Goal: Task Accomplishment & Management: Complete application form

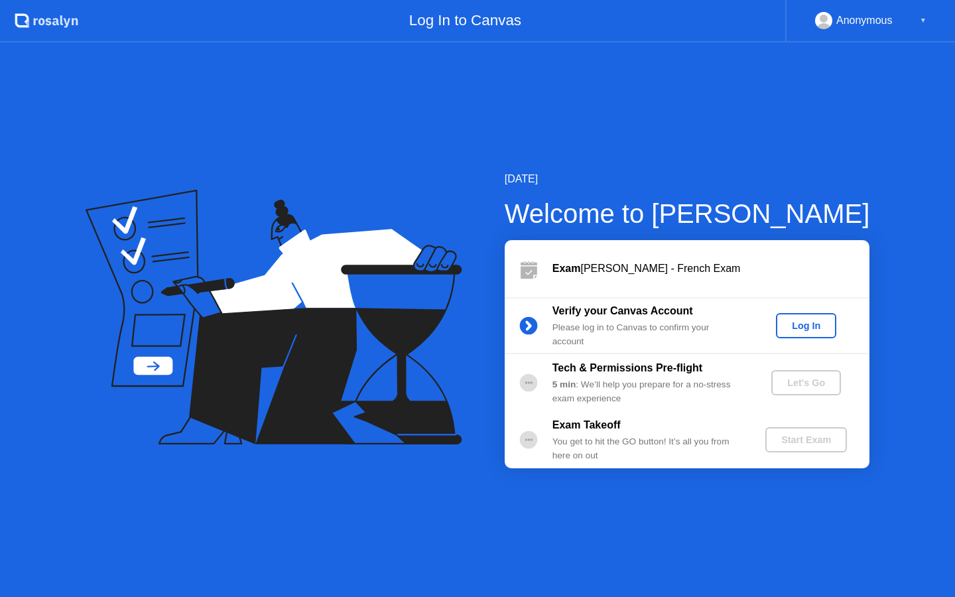
click at [790, 330] on div "Log In" at bounding box center [806, 325] width 50 height 11
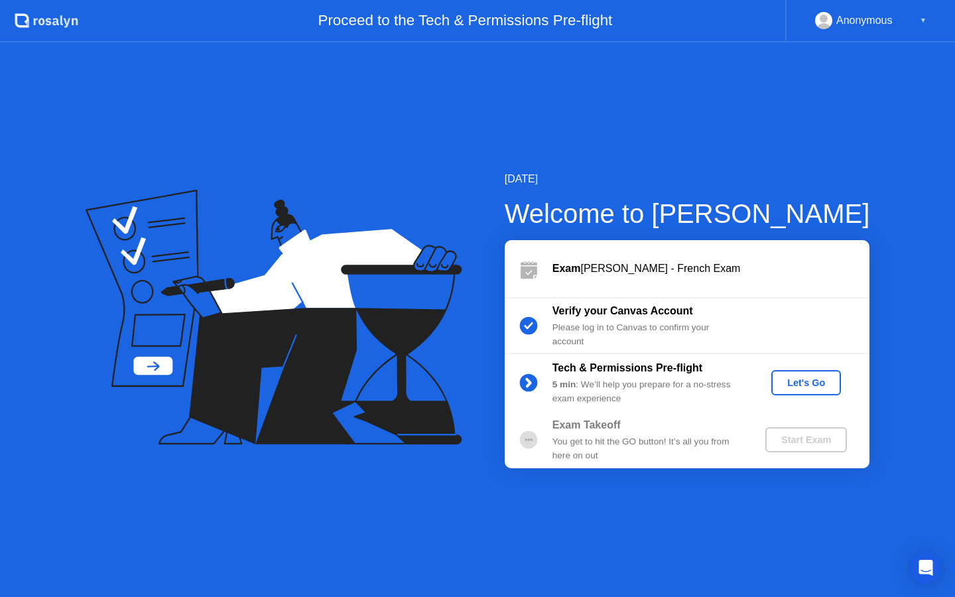
click at [789, 392] on button "Let's Go" at bounding box center [806, 382] width 70 height 25
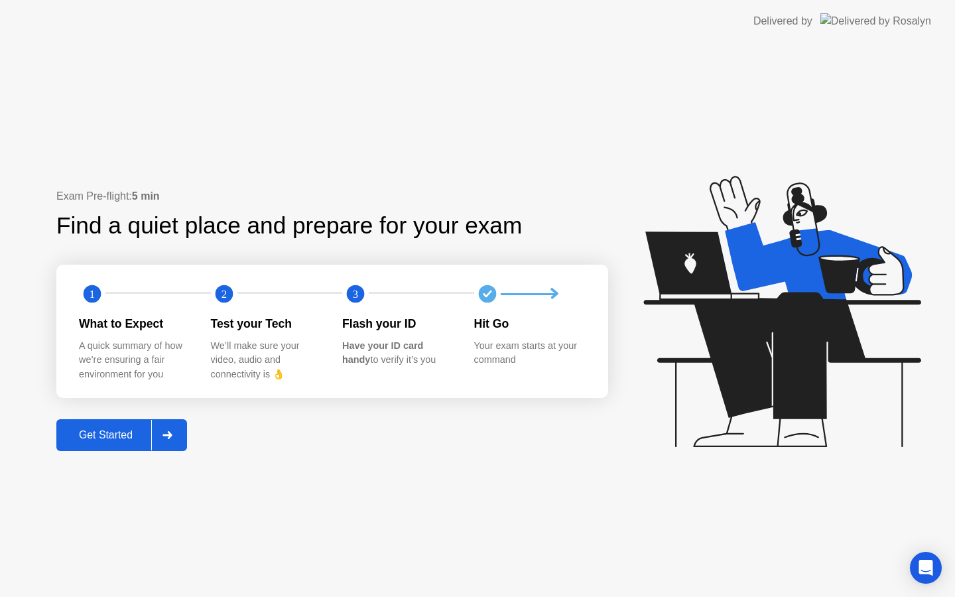
click at [94, 438] on div "Get Started" at bounding box center [105, 435] width 91 height 12
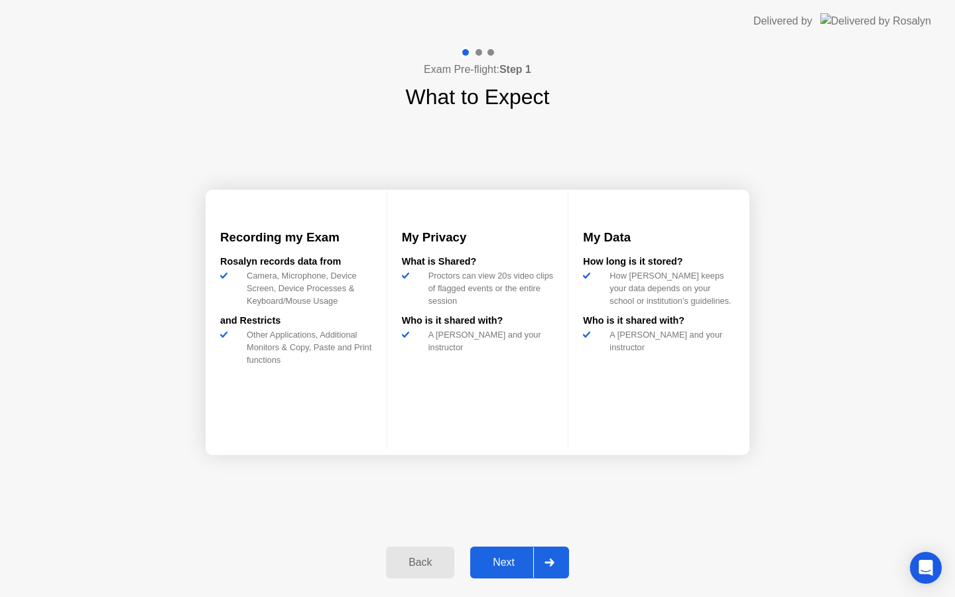
click at [507, 557] on div "Next" at bounding box center [503, 563] width 59 height 12
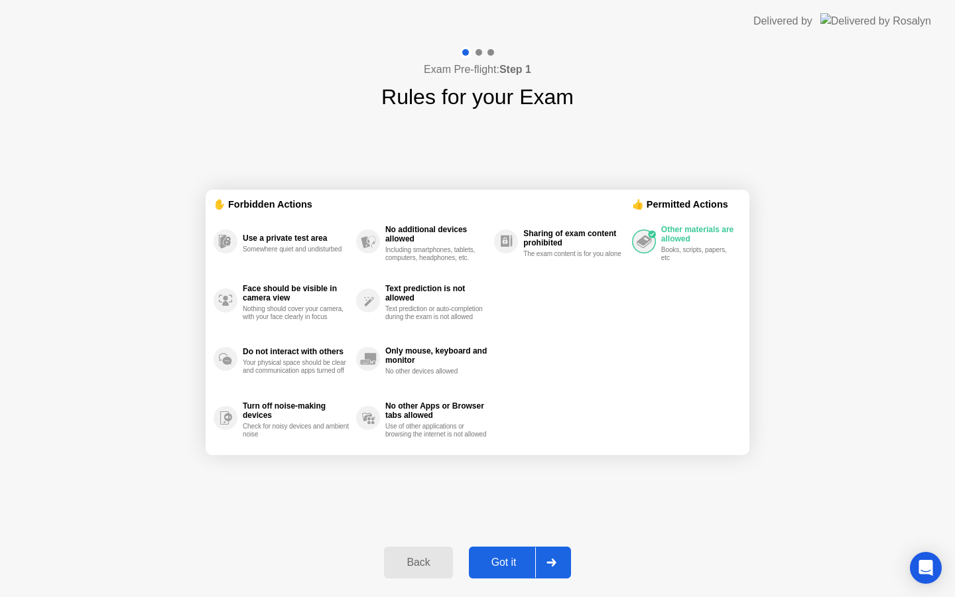
click at [496, 565] on div "Got it" at bounding box center [504, 563] width 62 height 12
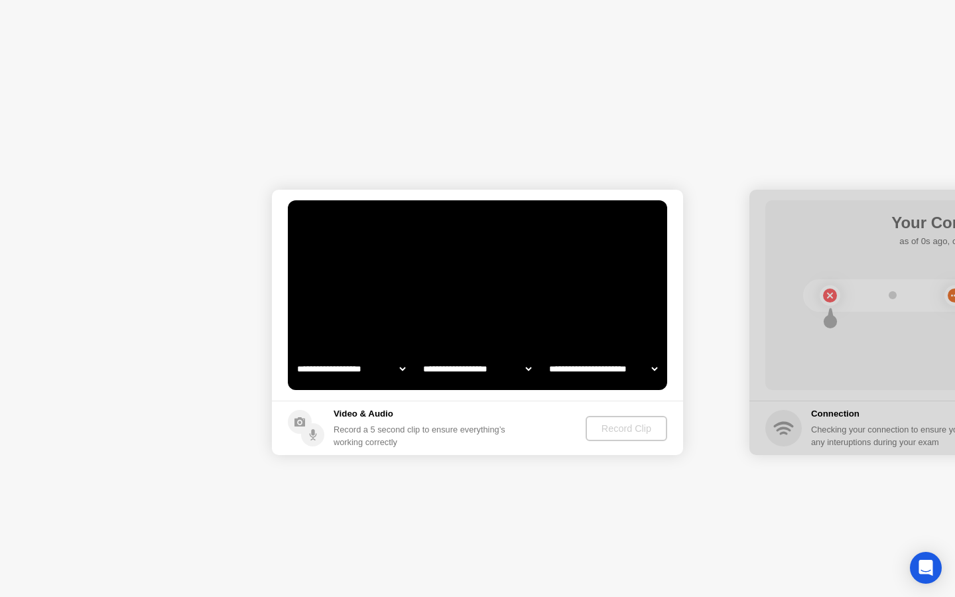
select select "**********"
select select "*******"
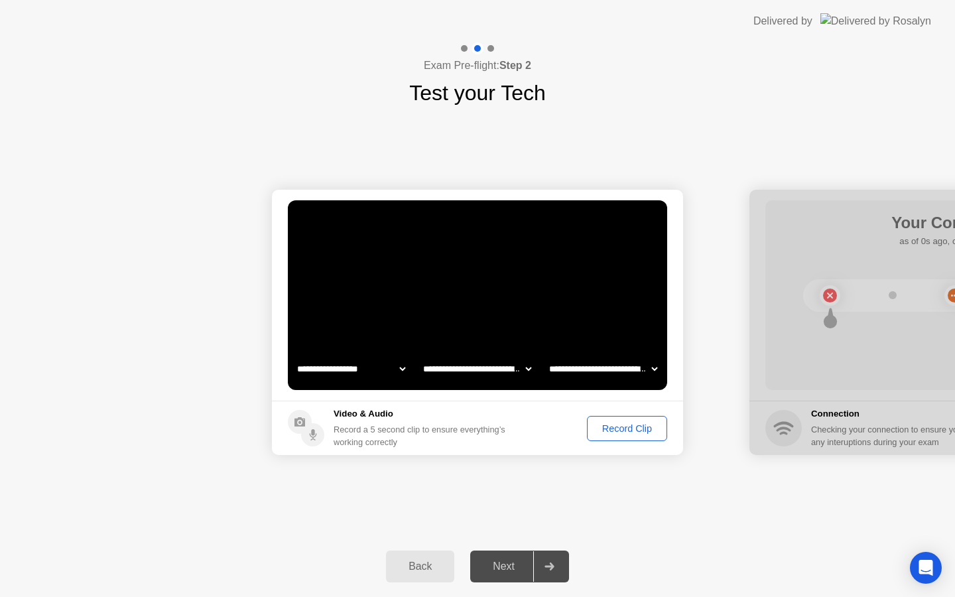
click at [499, 572] on div "Next" at bounding box center [503, 567] width 59 height 12
click at [630, 429] on div "Record Clip" at bounding box center [627, 428] width 71 height 11
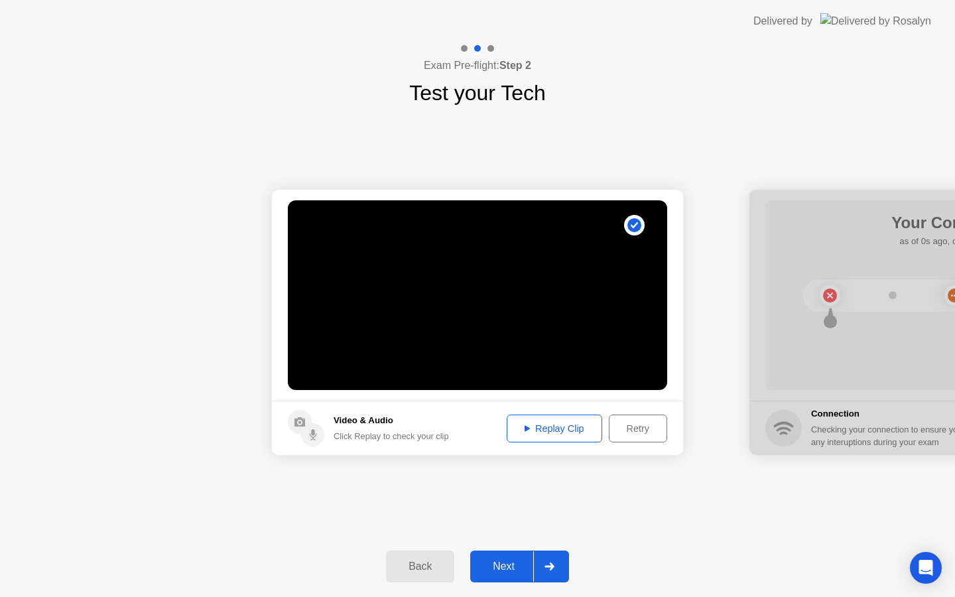
click at [498, 557] on button "Next" at bounding box center [519, 567] width 99 height 32
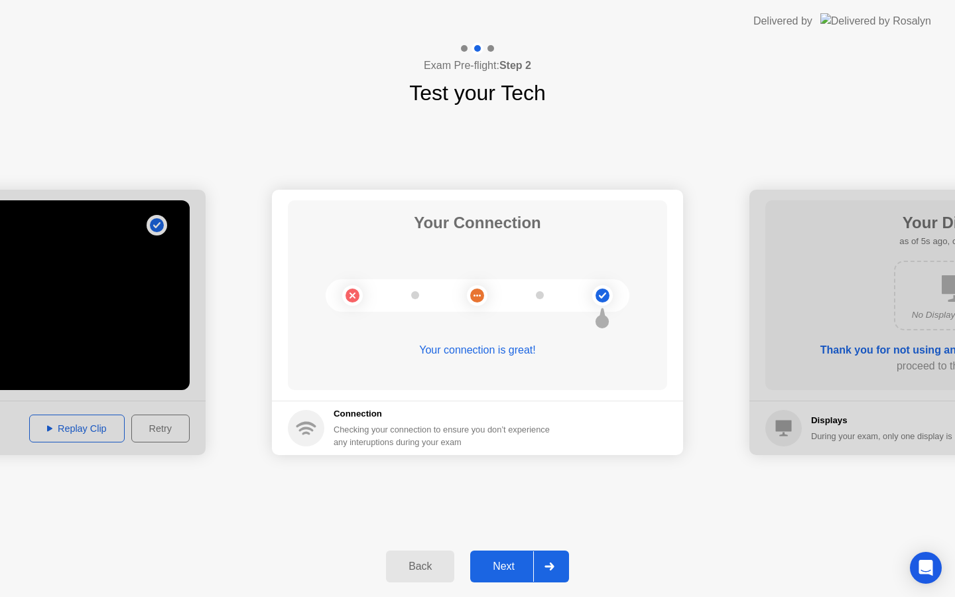
click at [490, 567] on div "Next" at bounding box center [503, 567] width 59 height 12
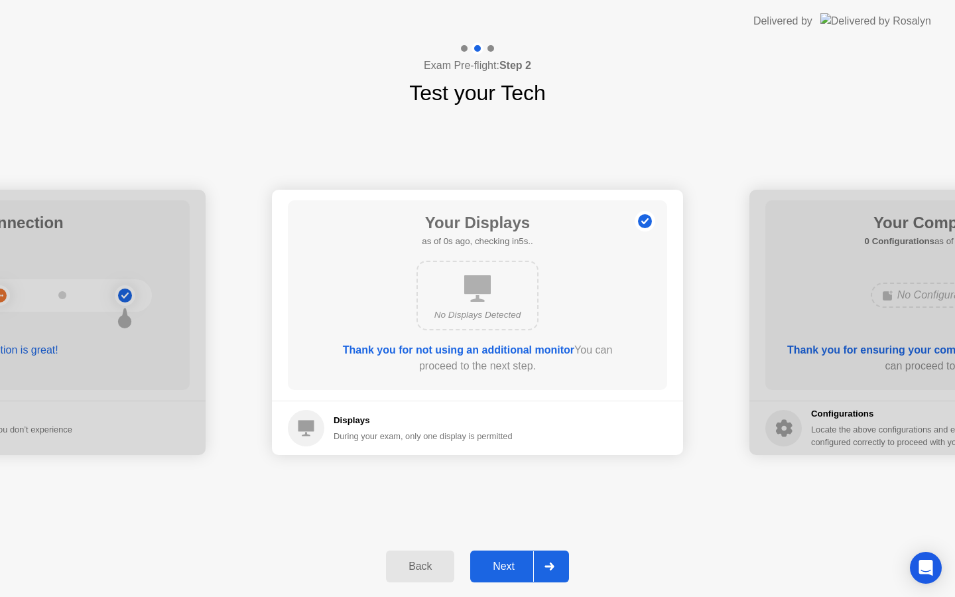
click at [490, 567] on div "Next" at bounding box center [503, 567] width 59 height 12
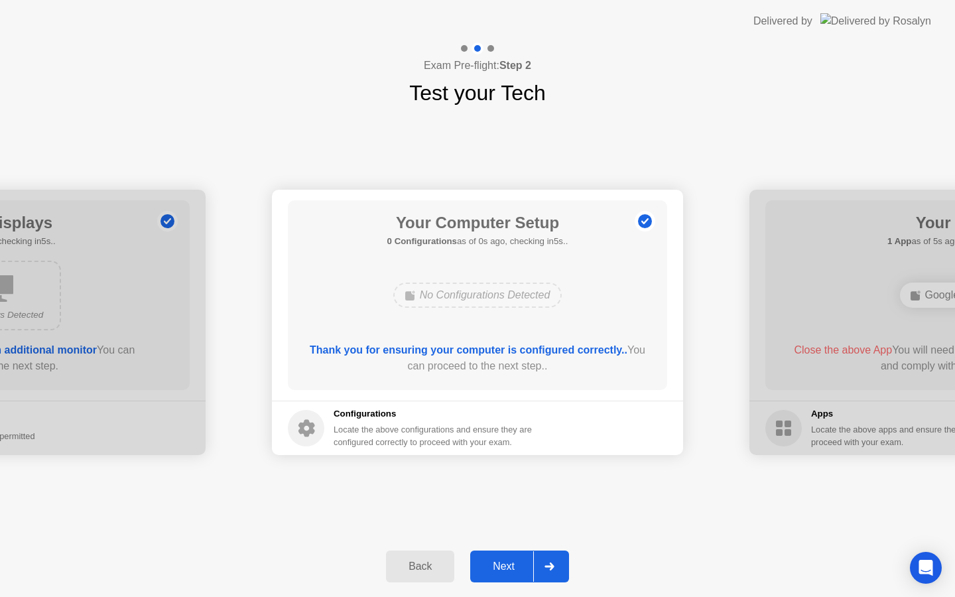
click at [490, 567] on div "Next" at bounding box center [503, 567] width 59 height 12
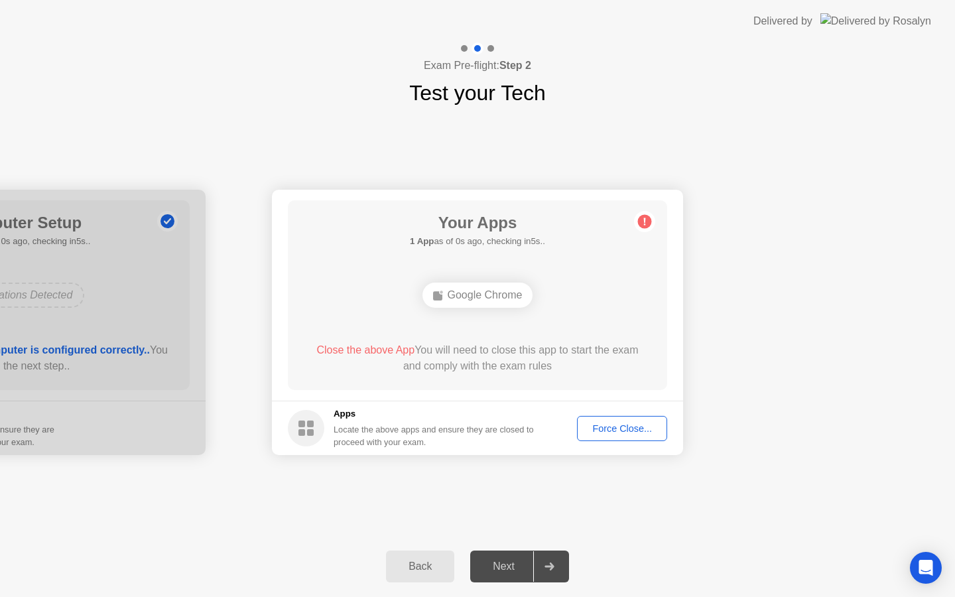
click at [490, 567] on div "Next" at bounding box center [503, 567] width 59 height 12
click at [417, 566] on div "Back" at bounding box center [420, 567] width 60 height 12
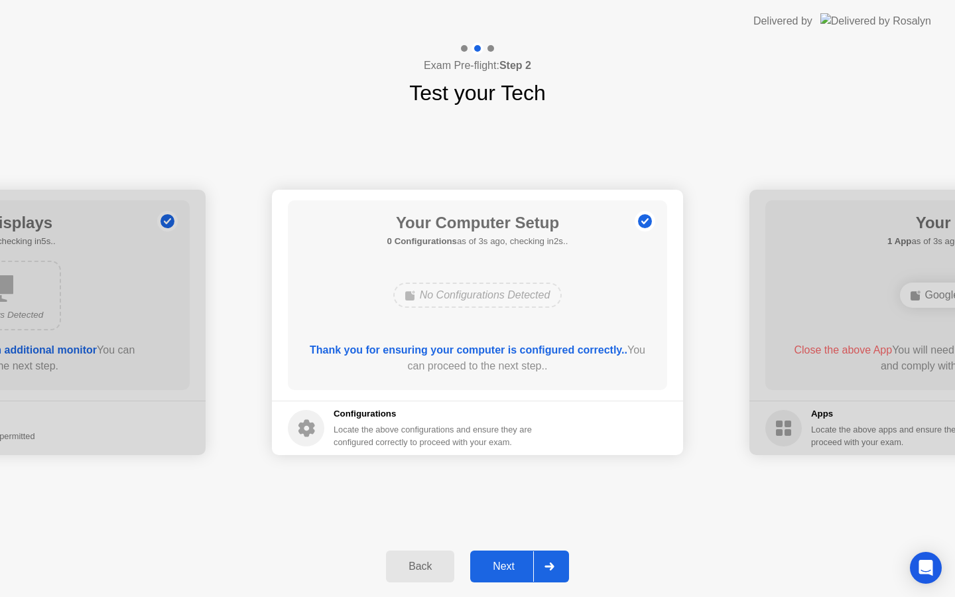
click at [488, 562] on div "Next" at bounding box center [503, 567] width 59 height 12
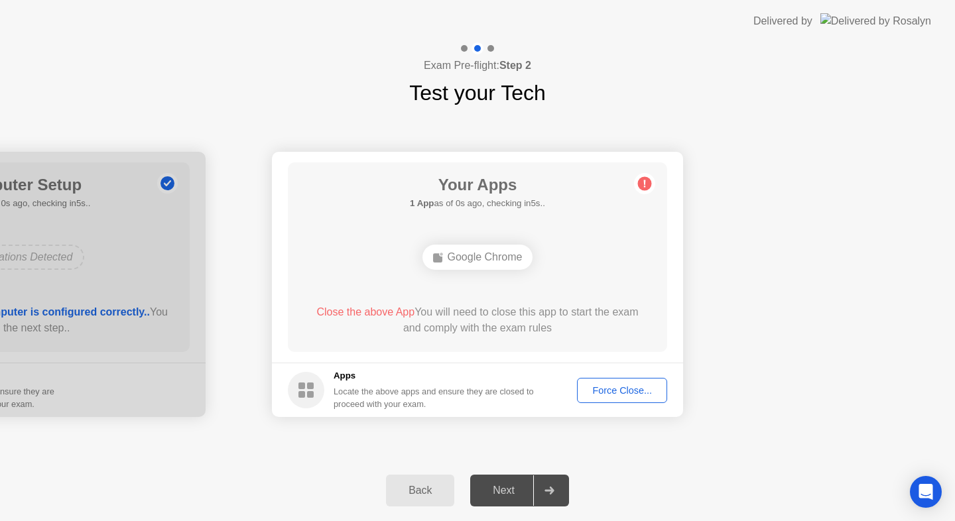
click at [425, 497] on div "Back" at bounding box center [420, 491] width 60 height 12
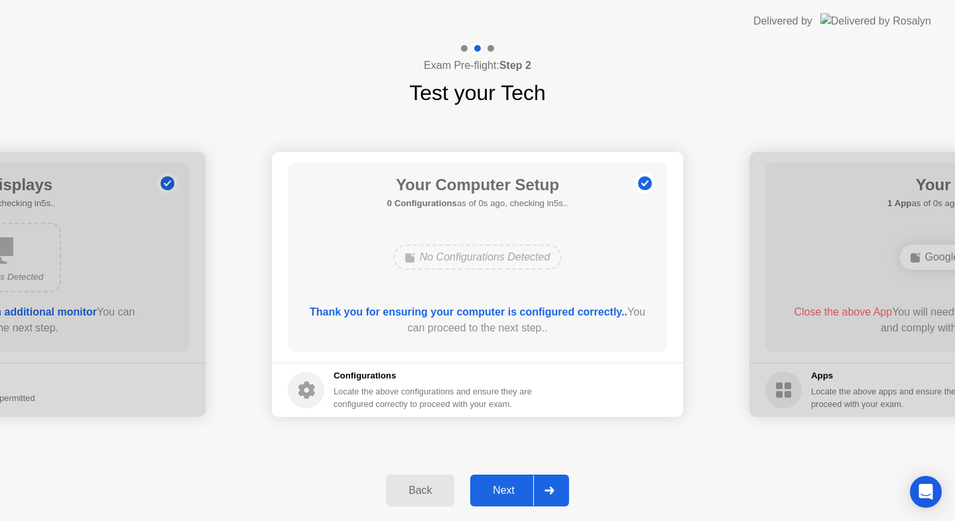
click at [504, 499] on button "Next" at bounding box center [519, 491] width 99 height 32
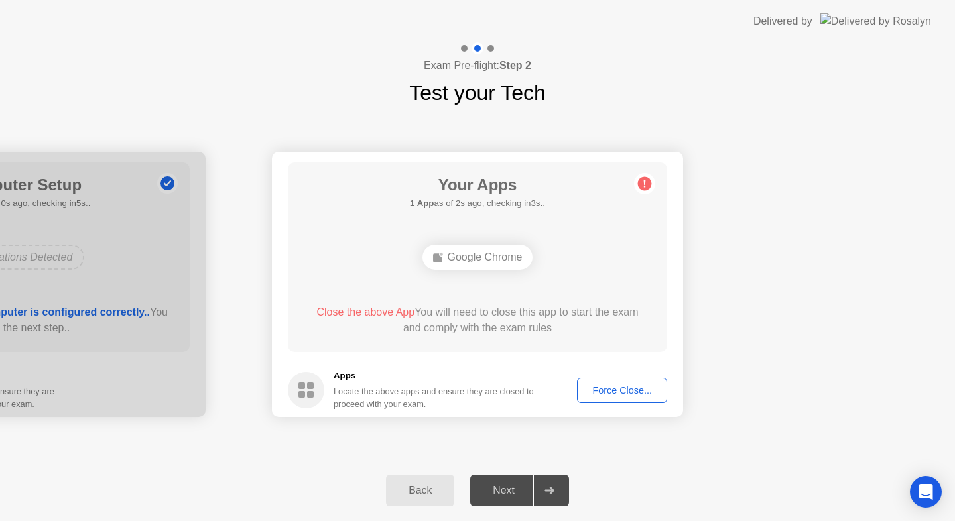
click at [616, 391] on div "Force Close..." at bounding box center [622, 390] width 81 height 11
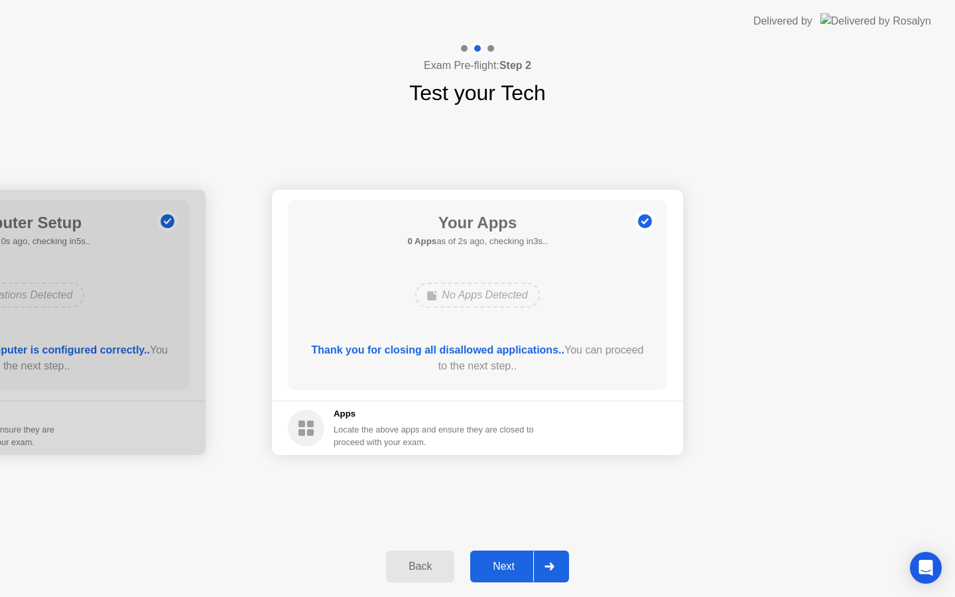
click at [497, 564] on div "Next" at bounding box center [503, 567] width 59 height 12
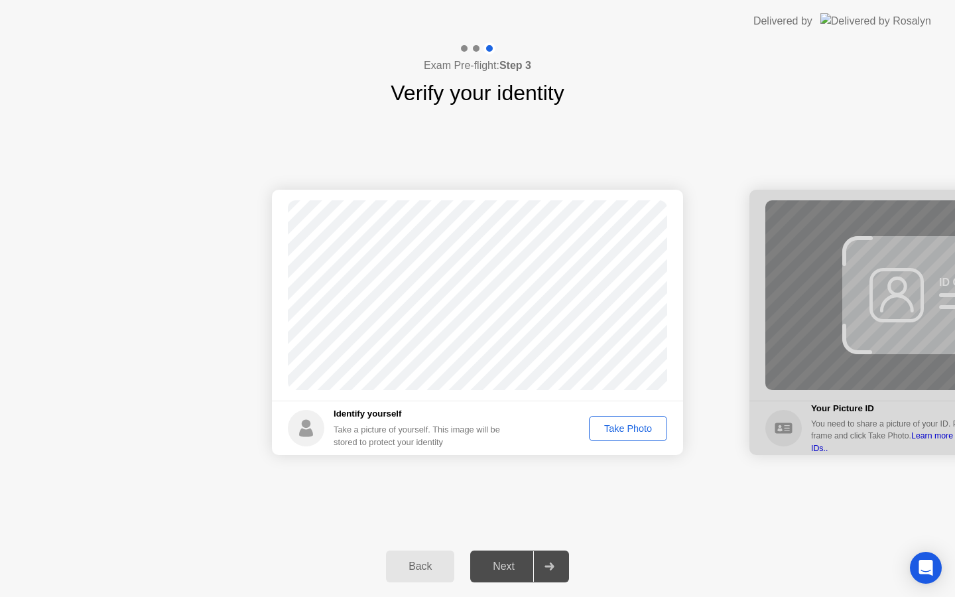
click at [620, 430] on div "Take Photo" at bounding box center [628, 428] width 69 height 11
click at [500, 562] on div "Next" at bounding box center [503, 567] width 59 height 12
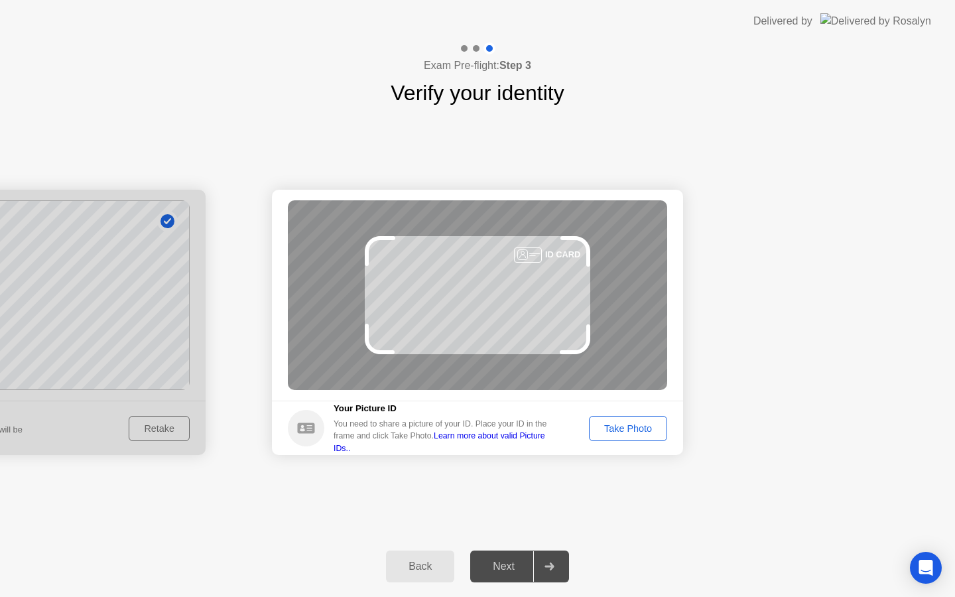
click at [627, 427] on div "Take Photo" at bounding box center [628, 428] width 69 height 11
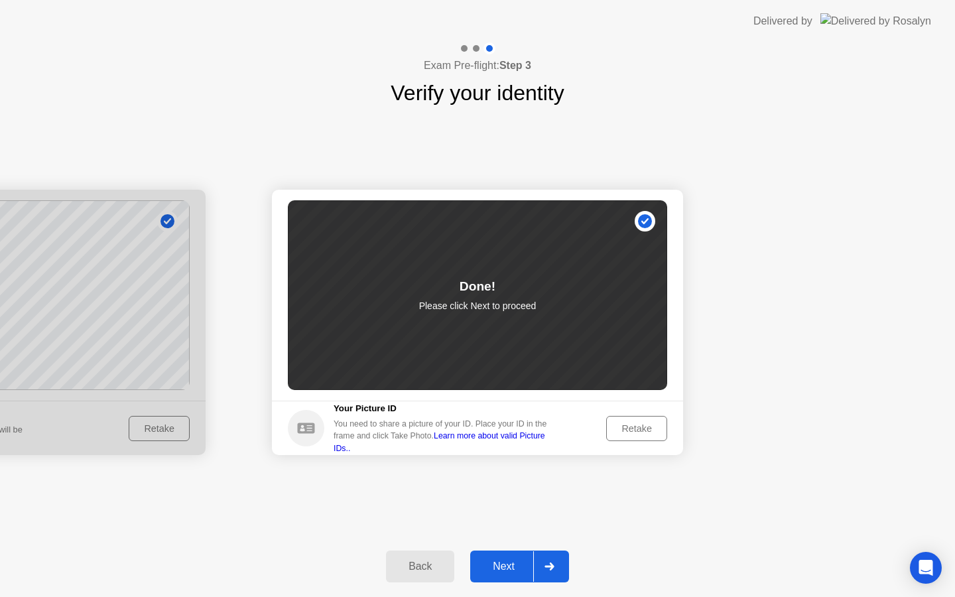
click at [492, 563] on div "Next" at bounding box center [503, 567] width 59 height 12
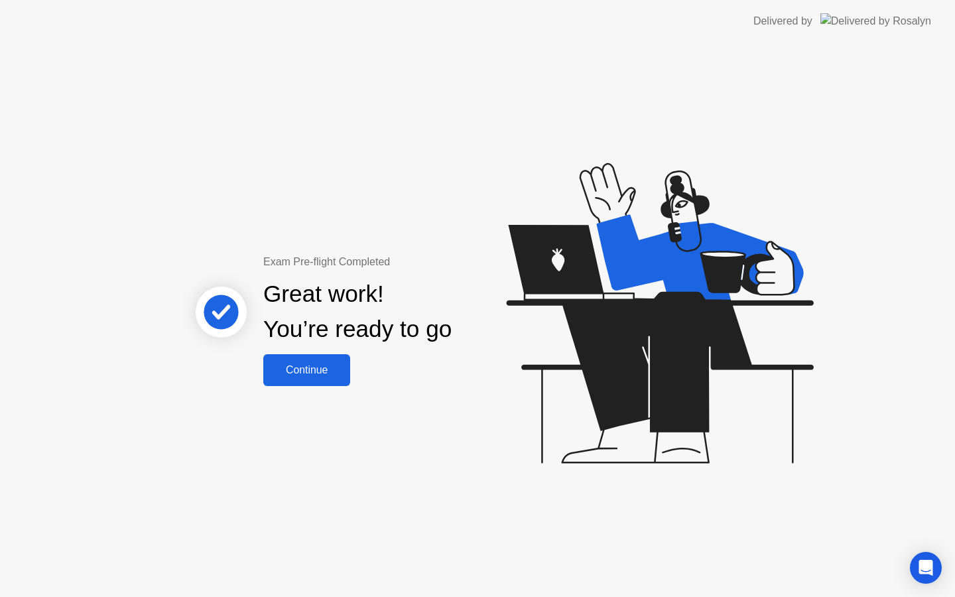
click at [308, 366] on div "Continue" at bounding box center [306, 370] width 79 height 12
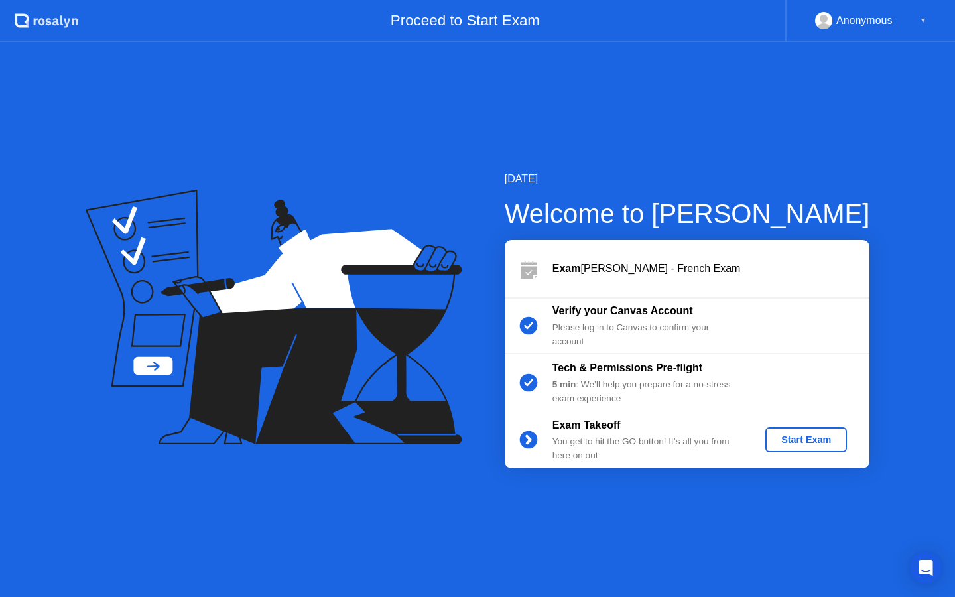
click at [781, 442] on div "Start Exam" at bounding box center [806, 439] width 71 height 11
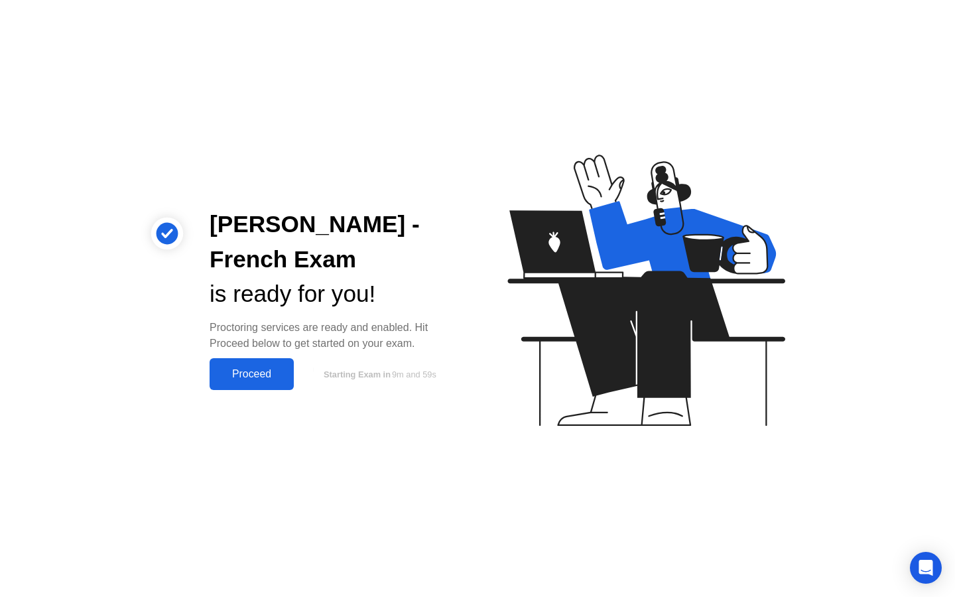
click at [245, 372] on div "Proceed" at bounding box center [252, 374] width 76 height 12
